Goal: Task Accomplishment & Management: Manage account settings

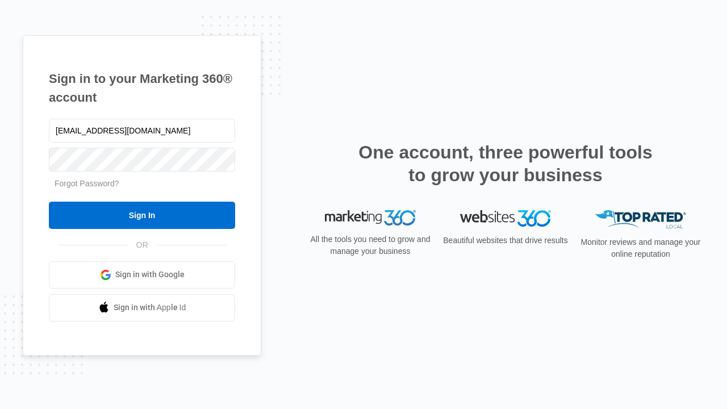
type input "dankie614@gmail.com"
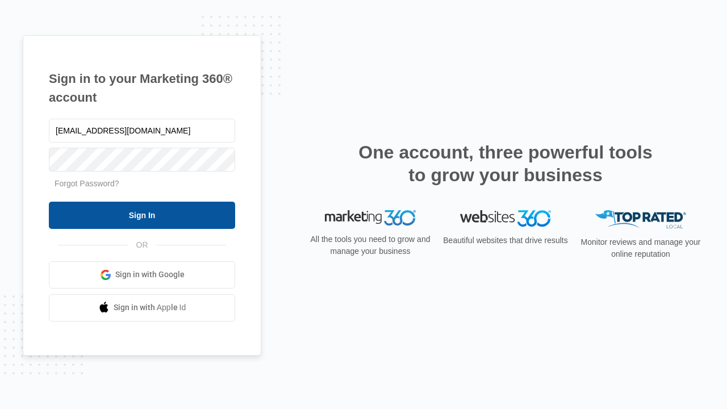
click at [142, 215] on input "Sign In" at bounding box center [142, 215] width 186 height 27
